Goal: Information Seeking & Learning: Learn about a topic

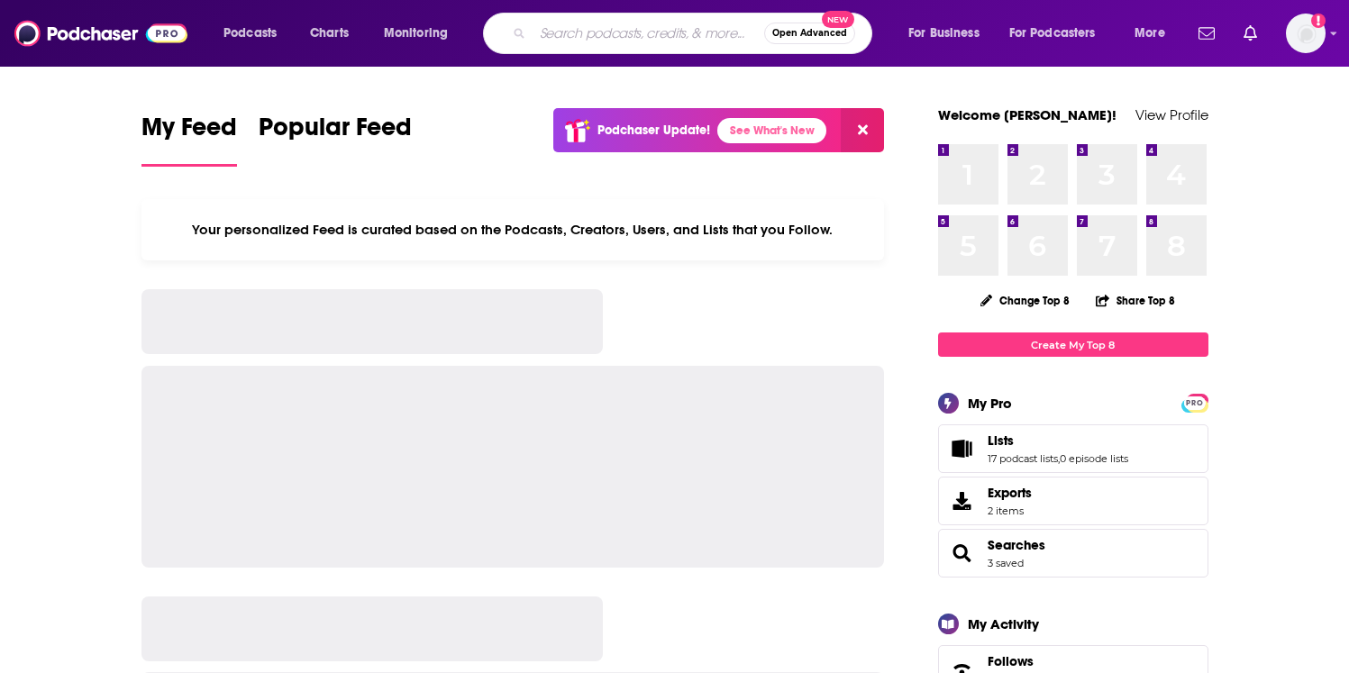
click at [575, 38] on input "Search podcasts, credits, & more..." at bounding box center [648, 33] width 232 height 29
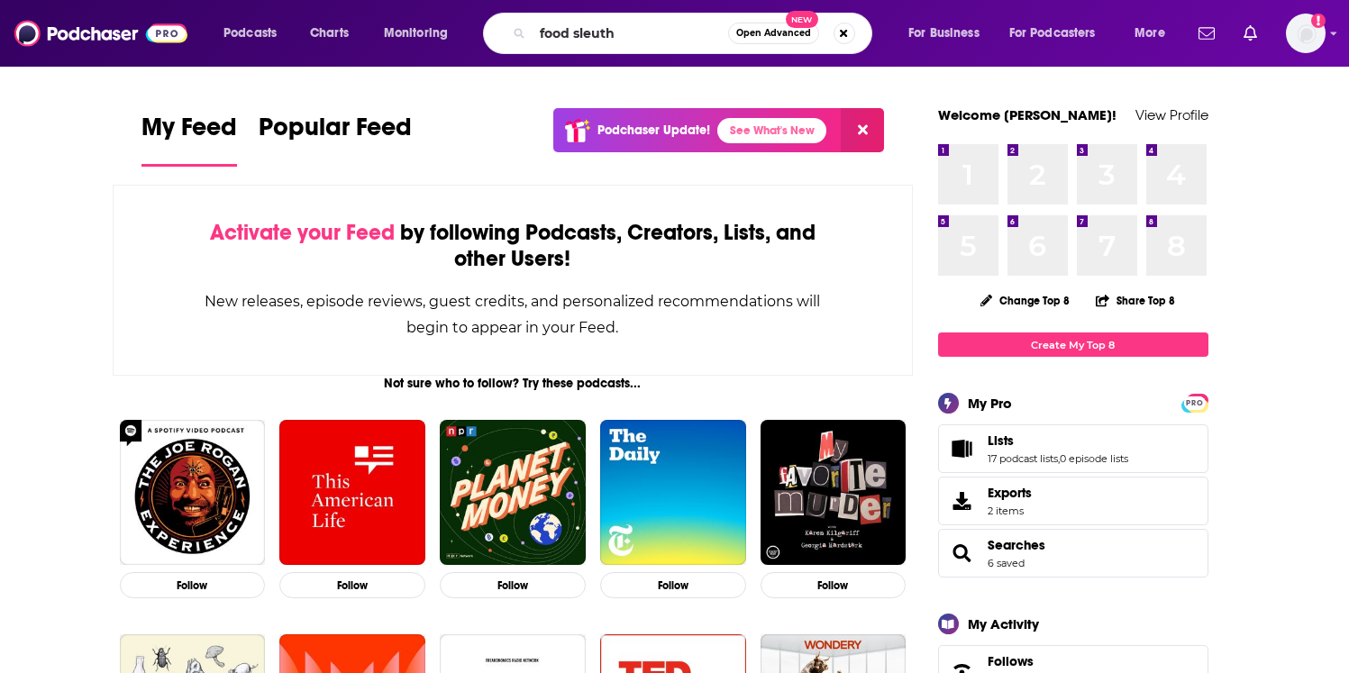
type input "food sleuth"
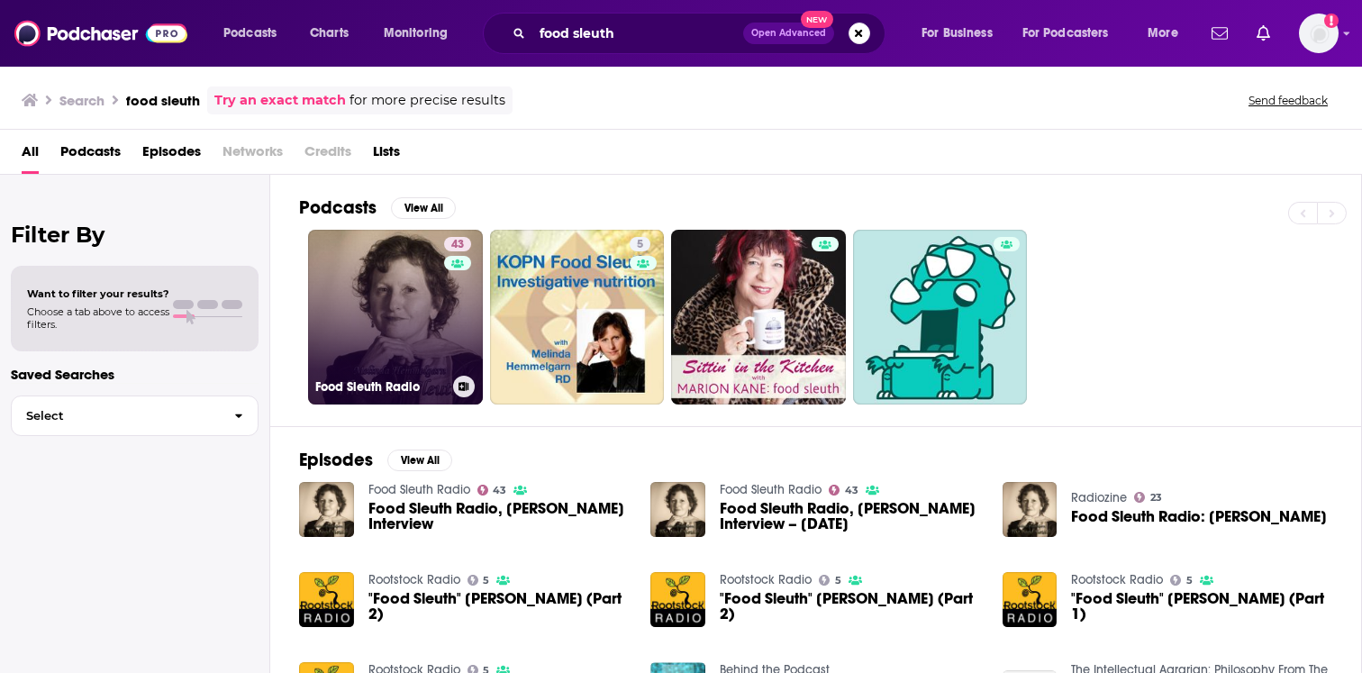
click at [378, 297] on link "43 Food Sleuth Radio" at bounding box center [395, 317] width 175 height 175
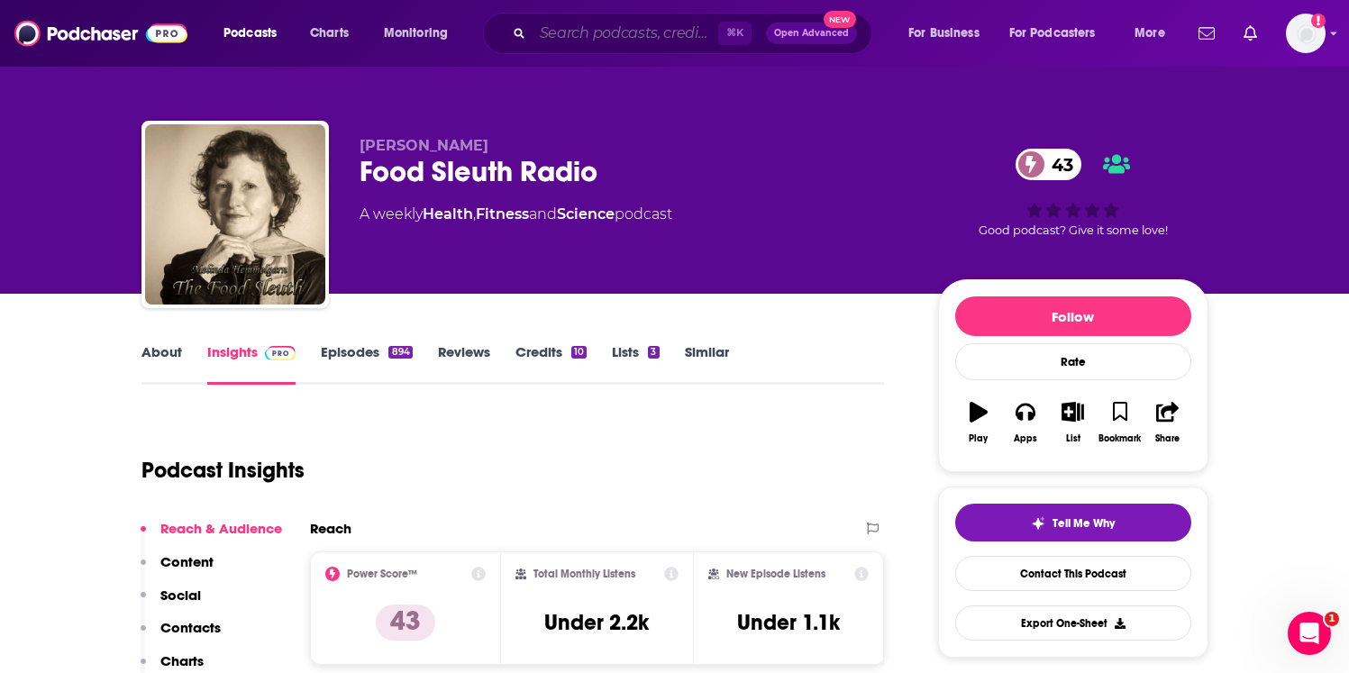
click at [606, 38] on input "Search podcasts, credits, & more..." at bounding box center [625, 33] width 186 height 29
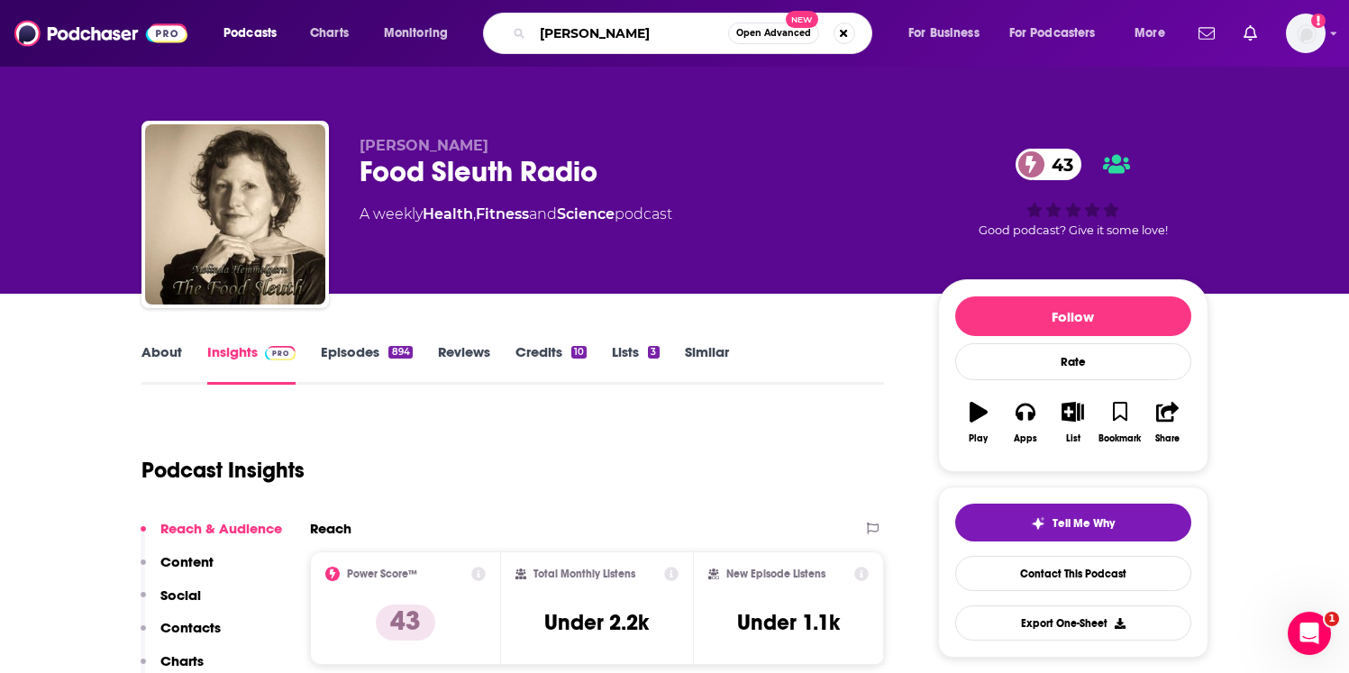
type input "ruslan kd"
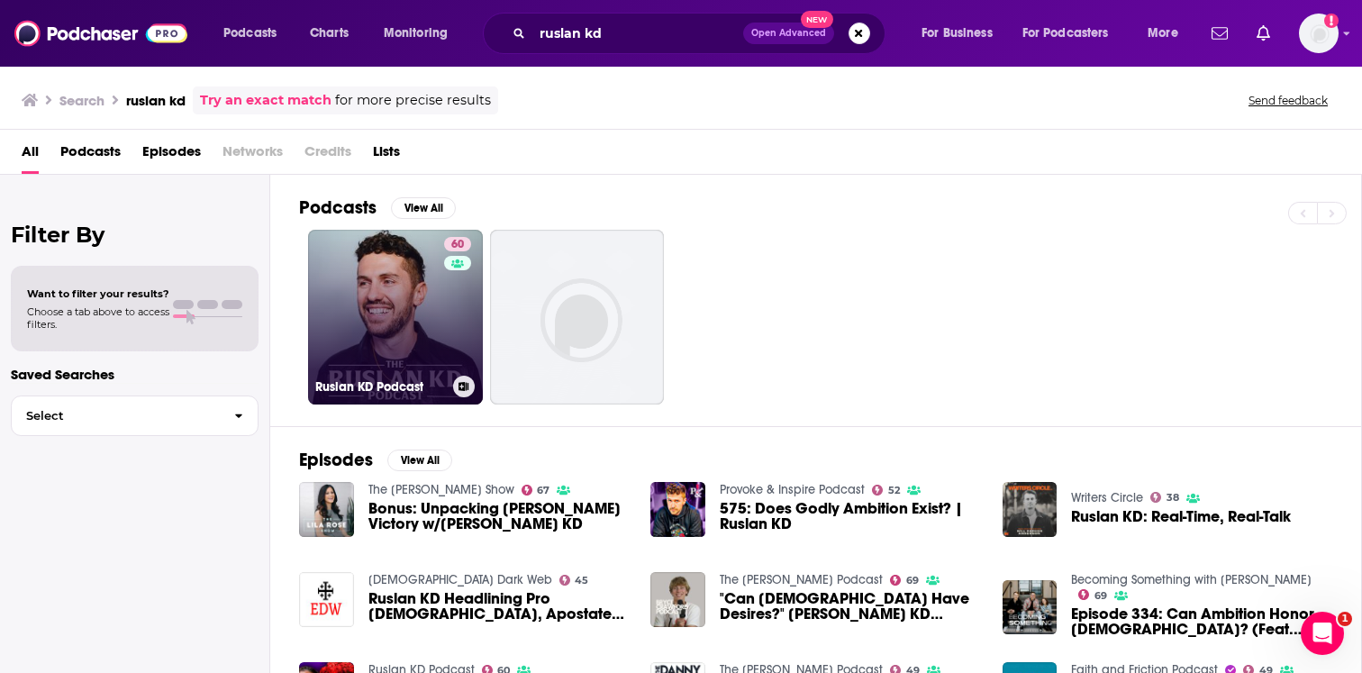
click at [373, 313] on link "60 Ruslan KD Podcast" at bounding box center [395, 317] width 175 height 175
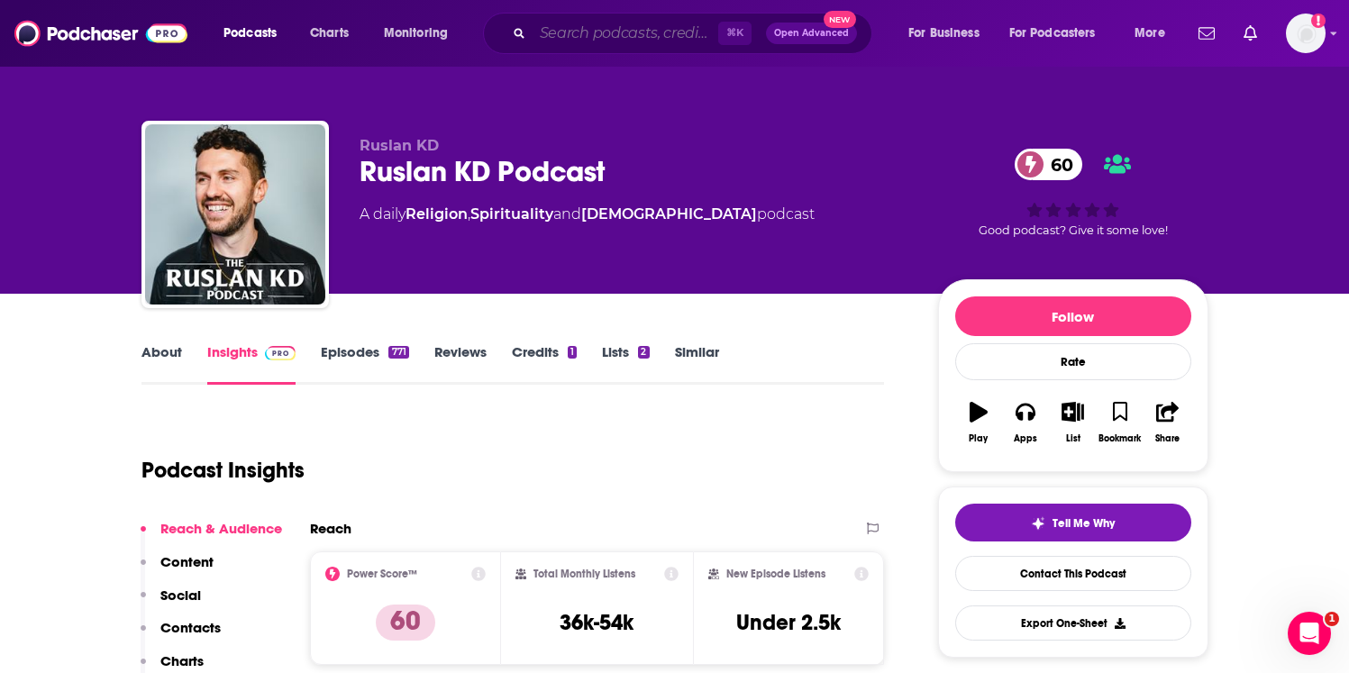
click at [698, 45] on input "Search podcasts, credits, & more..." at bounding box center [625, 33] width 186 height 29
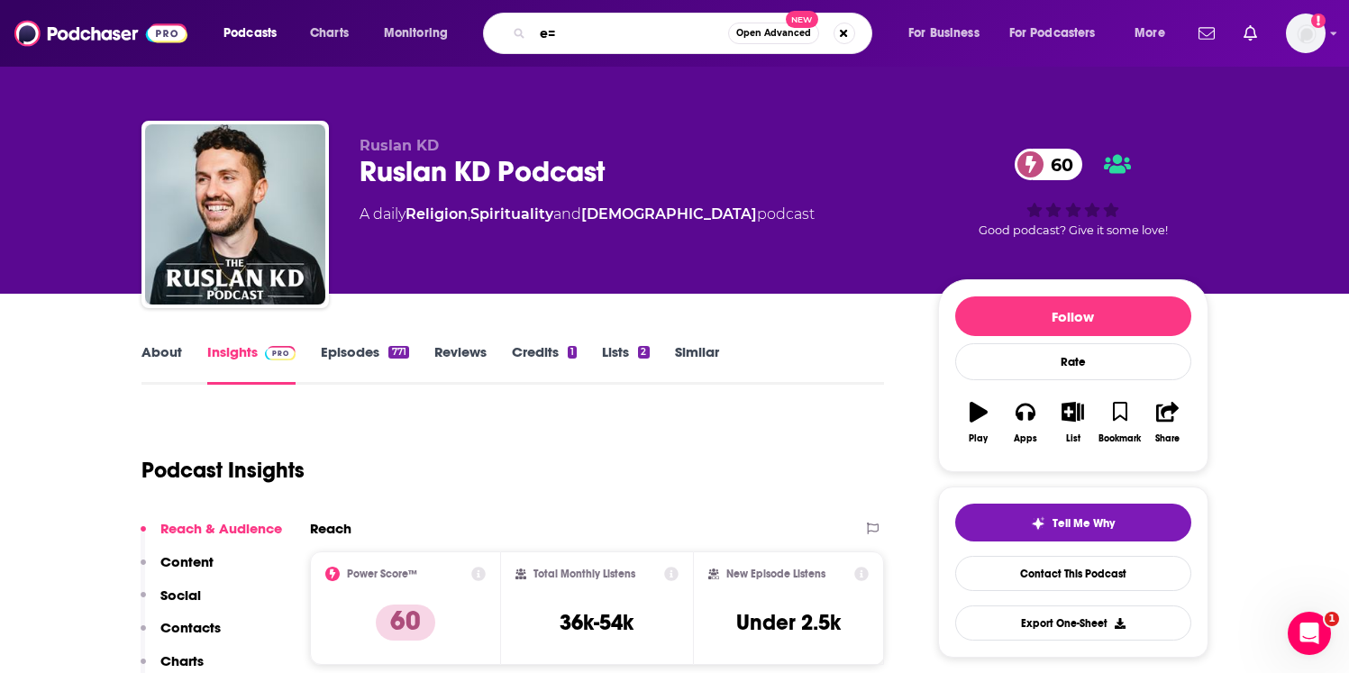
type input "e"
type input "[PERSON_NAME]"
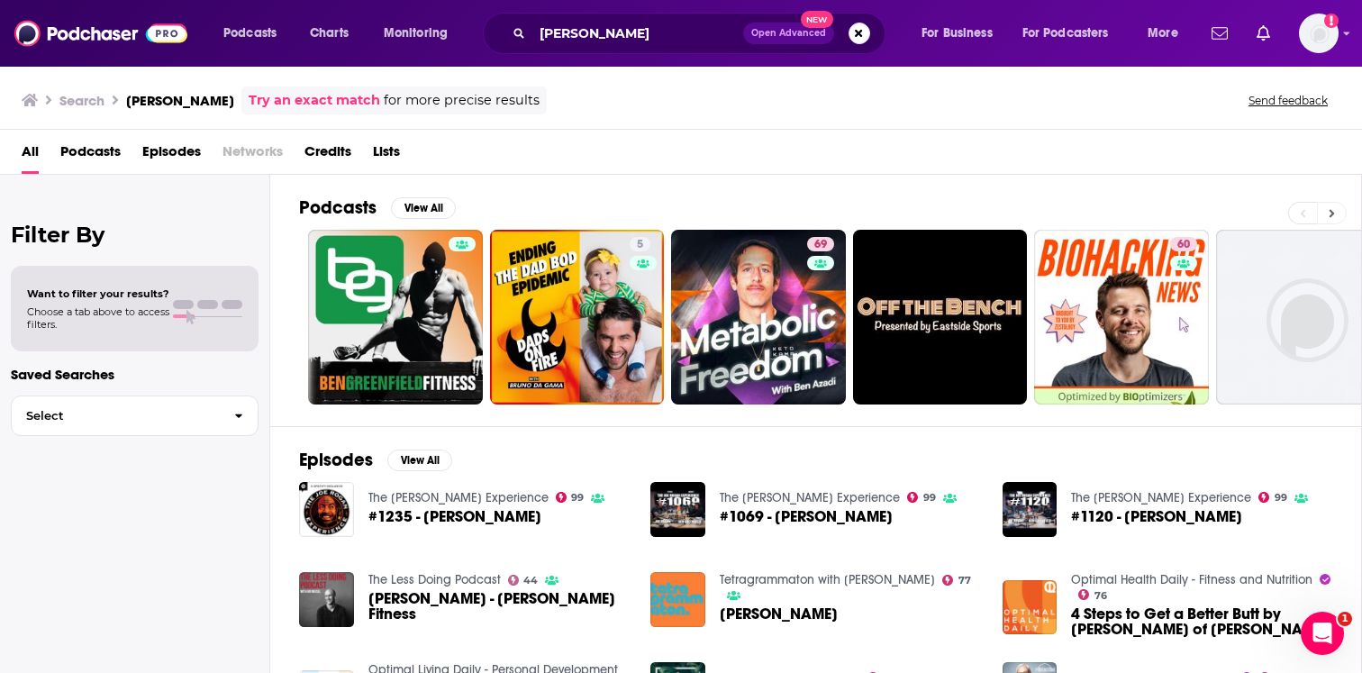
click at [1329, 214] on icon at bounding box center [1332, 213] width 6 height 13
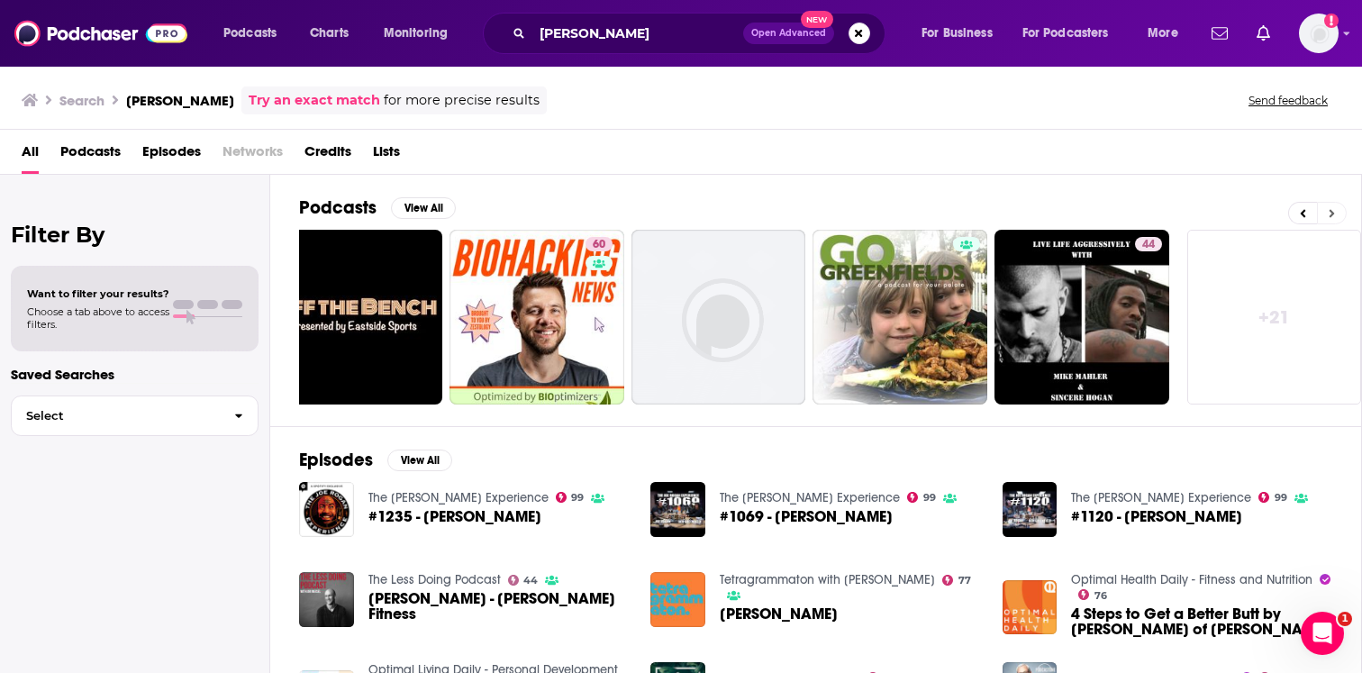
scroll to position [0, 592]
